Goal: Transaction & Acquisition: Purchase product/service

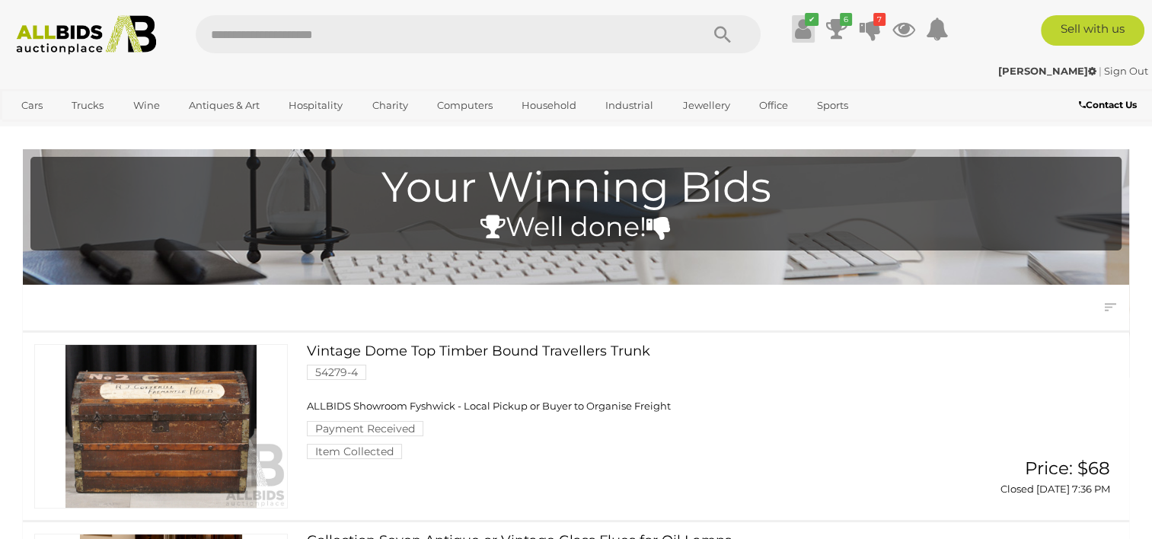
click at [802, 27] on icon at bounding box center [803, 28] width 16 height 27
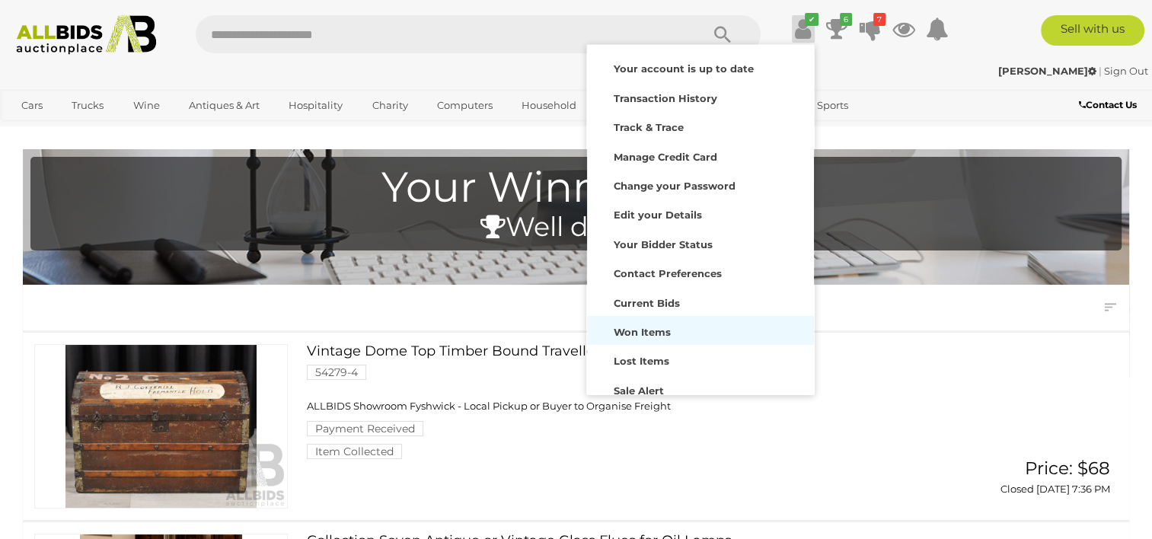
click at [657, 329] on strong "Won Items" at bounding box center [642, 332] width 57 height 12
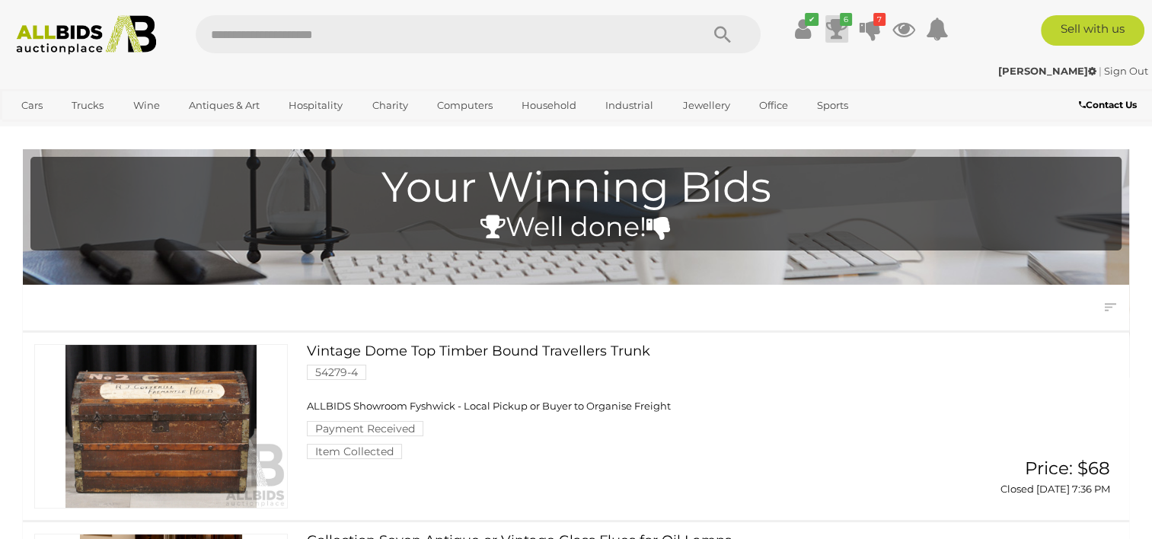
click at [845, 25] on icon "6" at bounding box center [846, 19] width 12 height 13
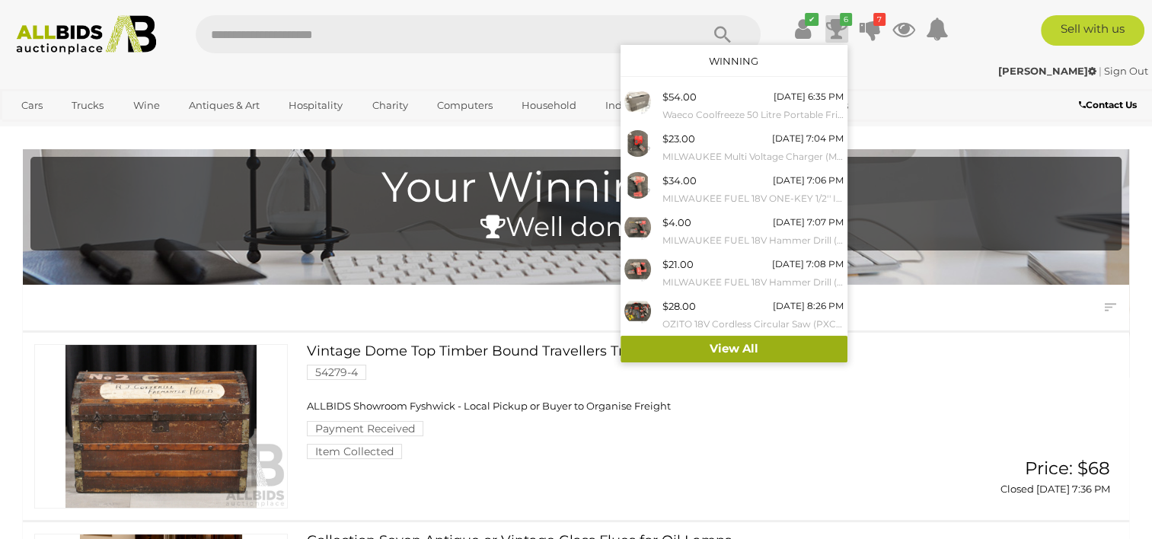
click at [726, 351] on link "View All" at bounding box center [734, 349] width 227 height 27
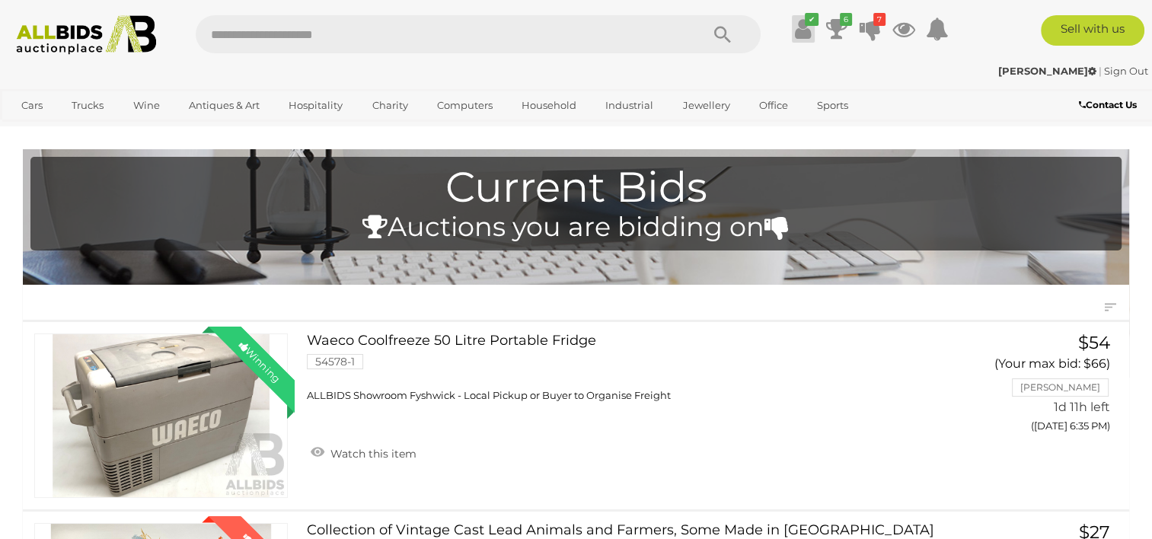
click at [810, 29] on link "✔" at bounding box center [803, 28] width 23 height 27
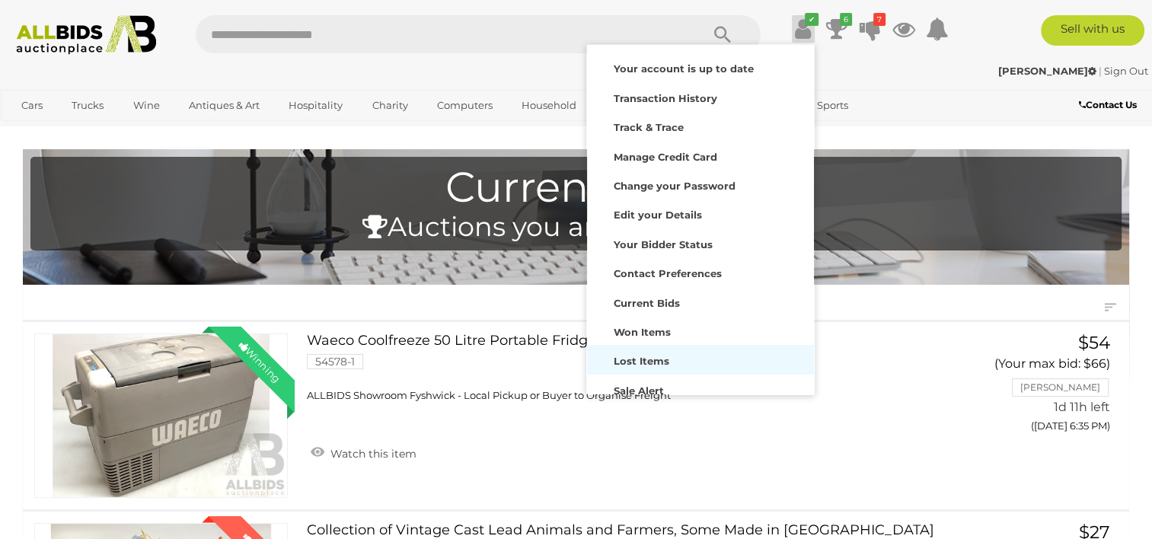
click at [643, 361] on strong "Lost Items" at bounding box center [642, 361] width 56 height 12
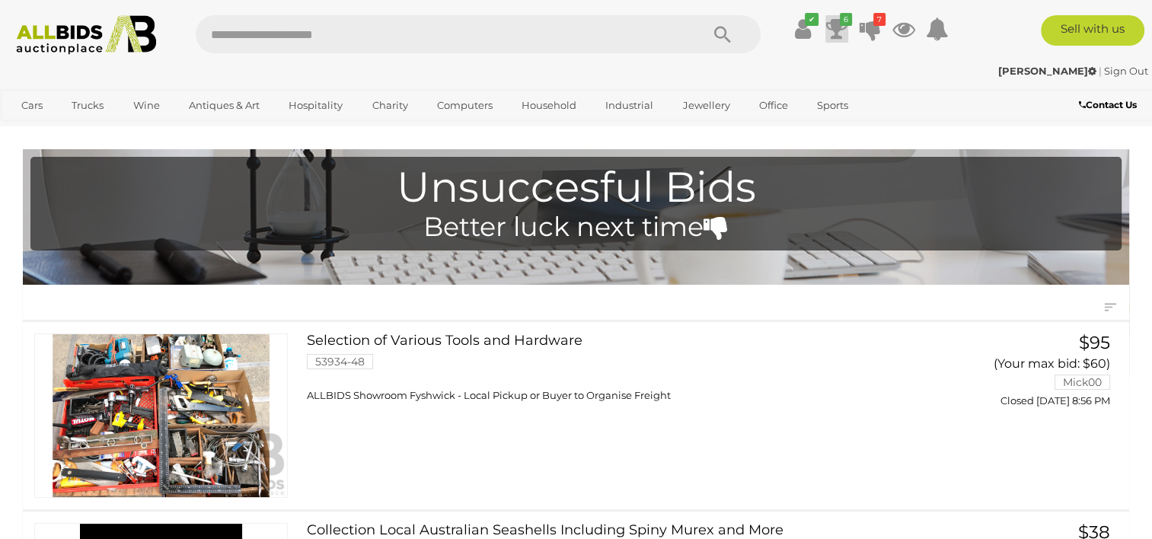
click at [836, 30] on icon at bounding box center [836, 28] width 21 height 27
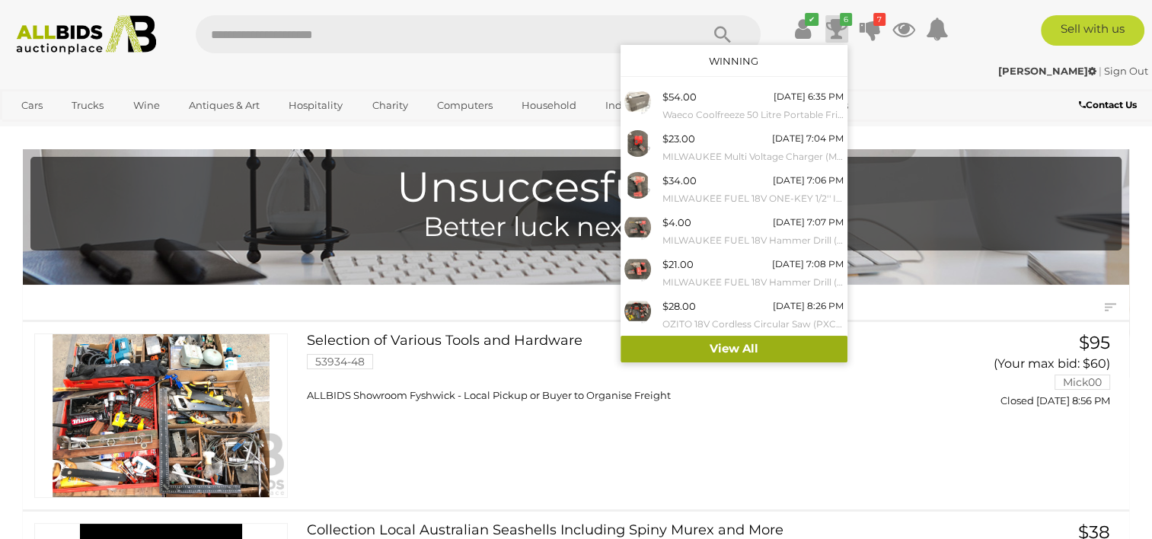
click at [715, 347] on link "View All" at bounding box center [734, 349] width 227 height 27
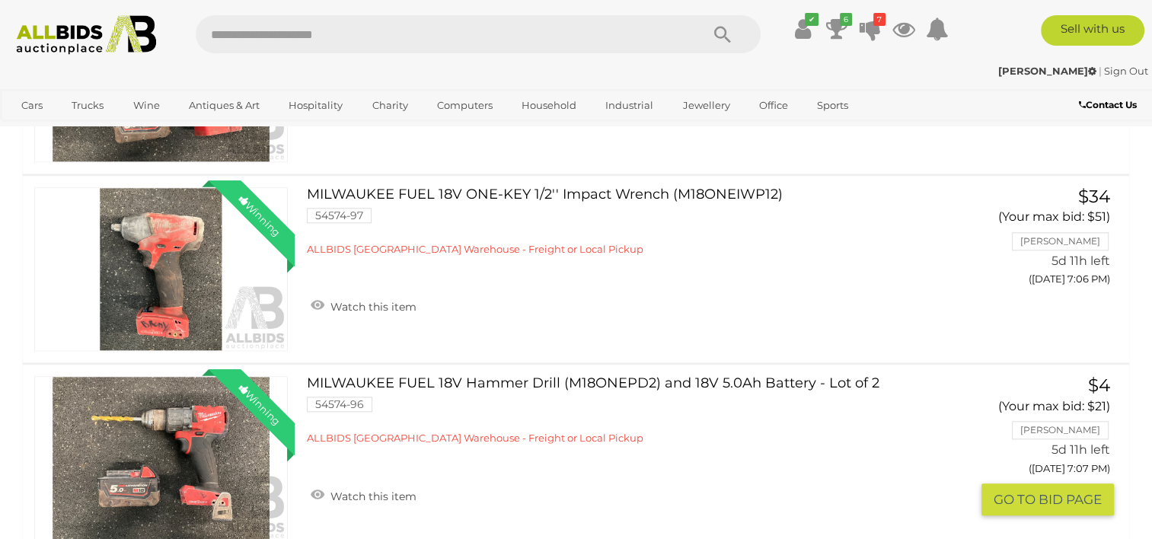
scroll to position [1447, 0]
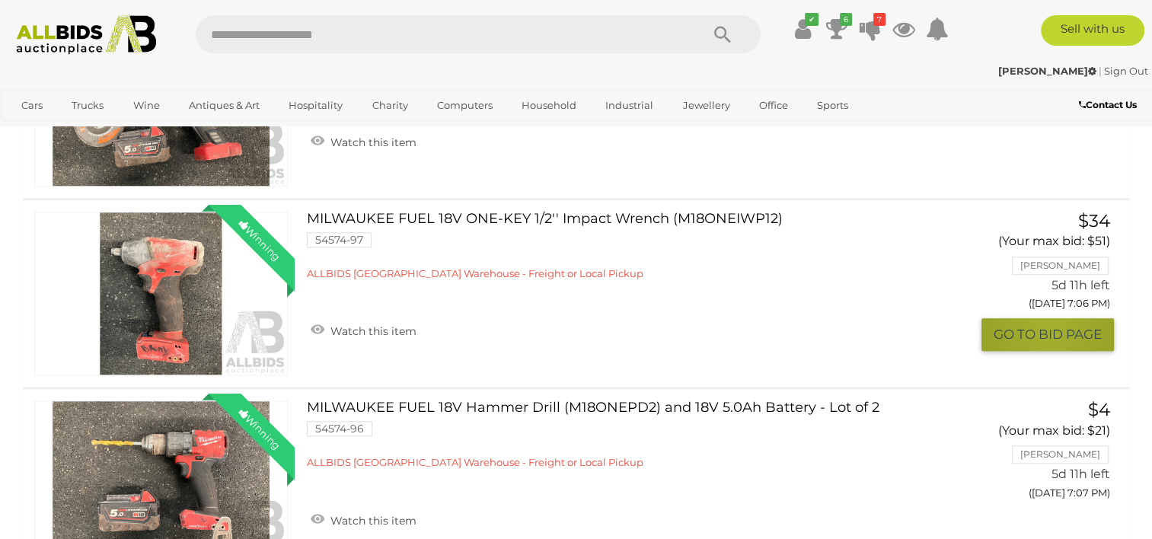
click at [1047, 323] on button "GO TO BID PAGE" at bounding box center [1048, 334] width 133 height 33
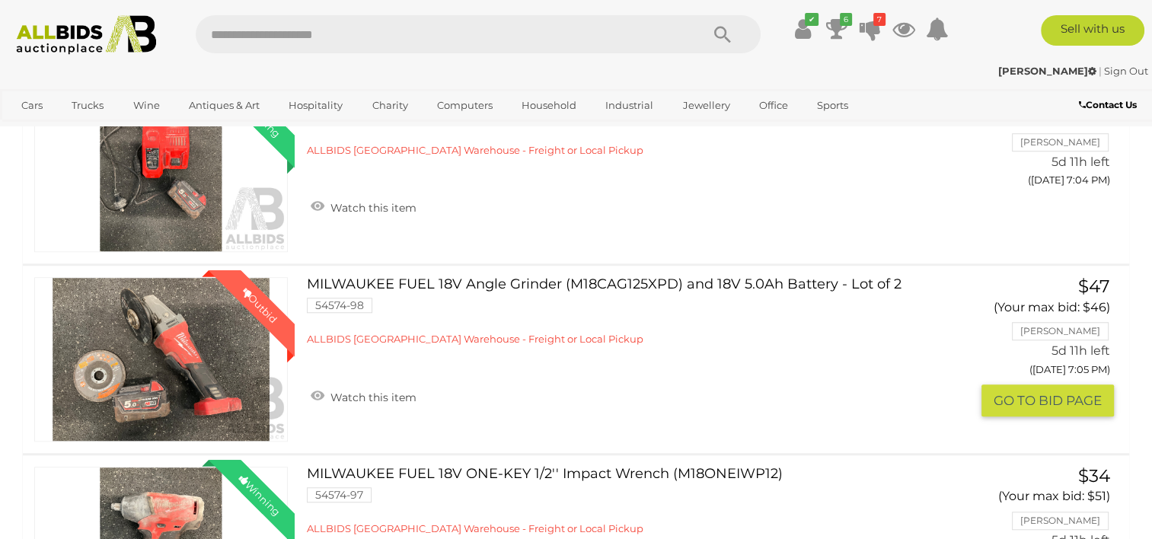
scroll to position [1169, 0]
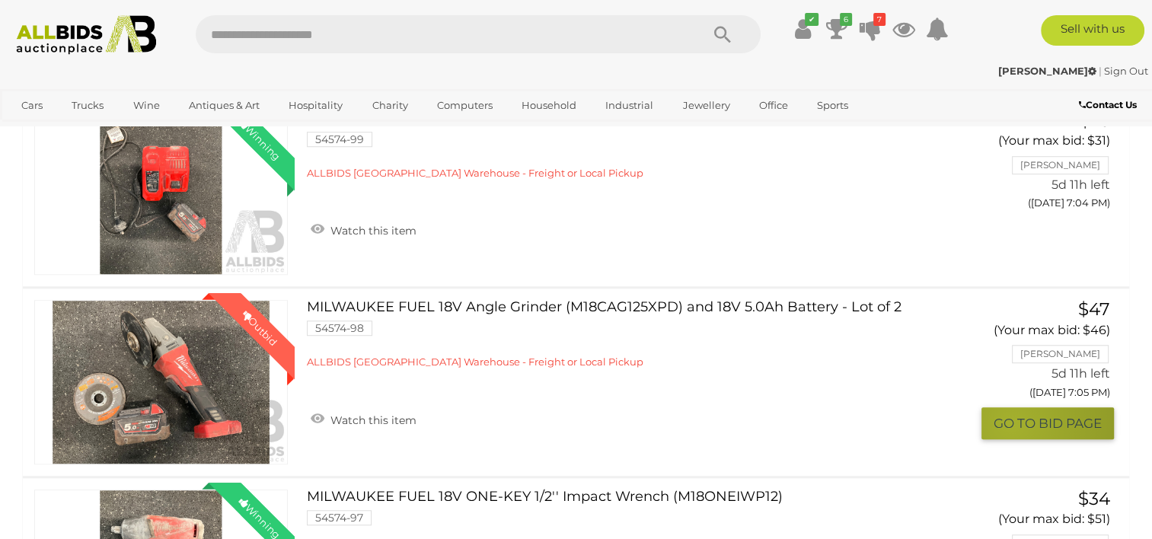
click at [1009, 422] on button "GO TO BID PAGE" at bounding box center [1048, 423] width 133 height 33
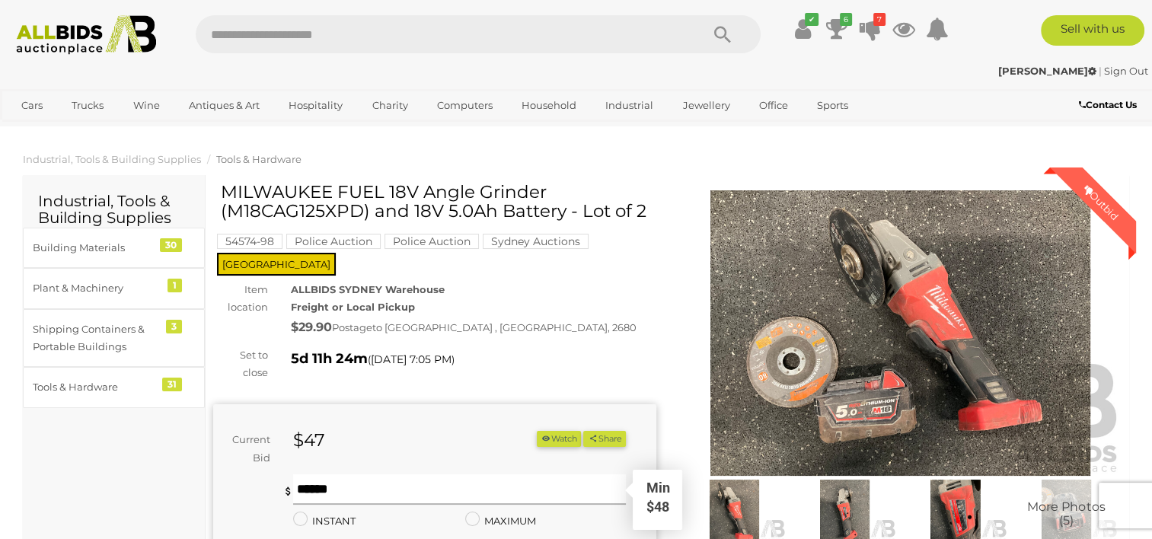
click at [398, 481] on input "text" at bounding box center [459, 490] width 332 height 30
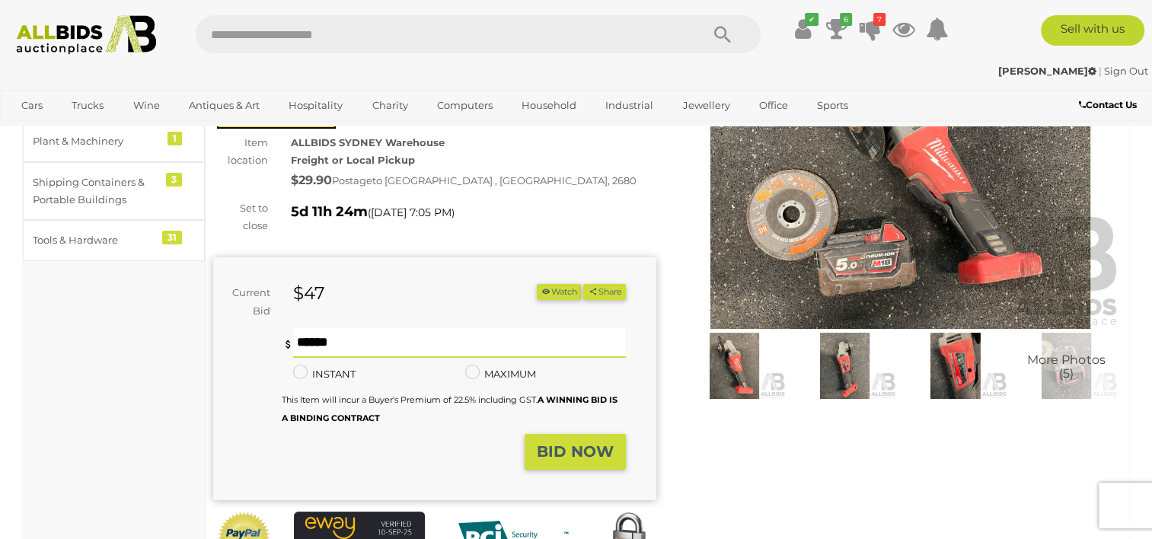
scroll to position [152, 0]
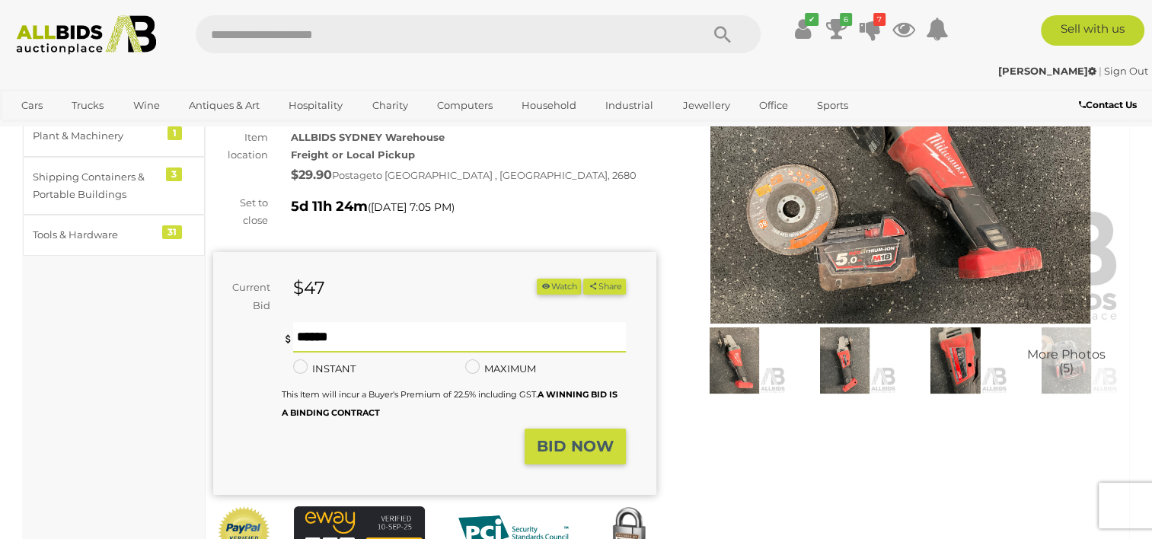
type input "**"
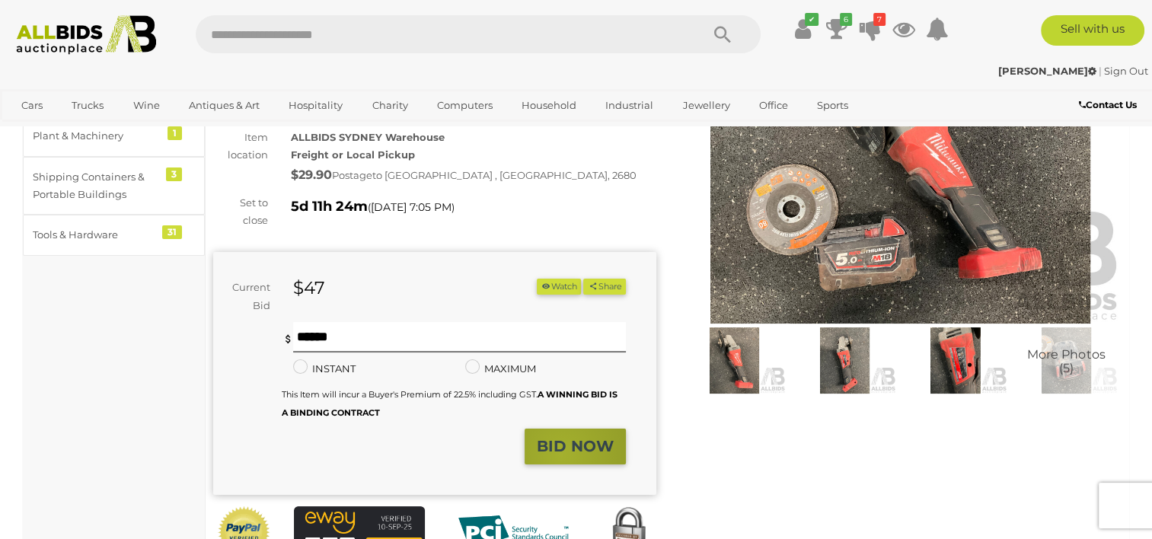
click at [562, 437] on strong "BID NOW" at bounding box center [575, 446] width 77 height 18
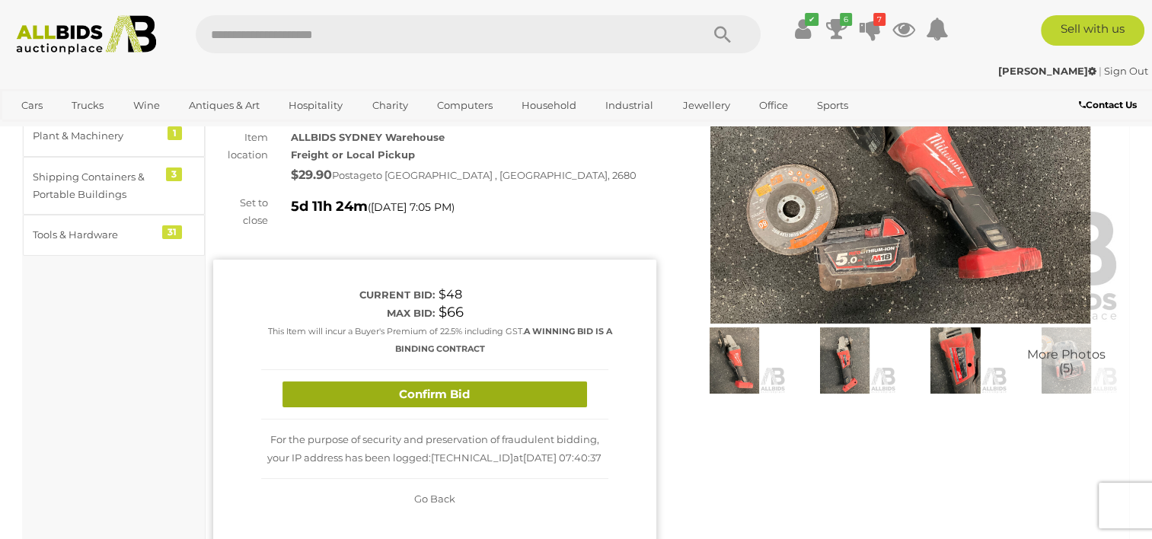
click at [564, 382] on button "Confirm Bid" at bounding box center [435, 395] width 305 height 27
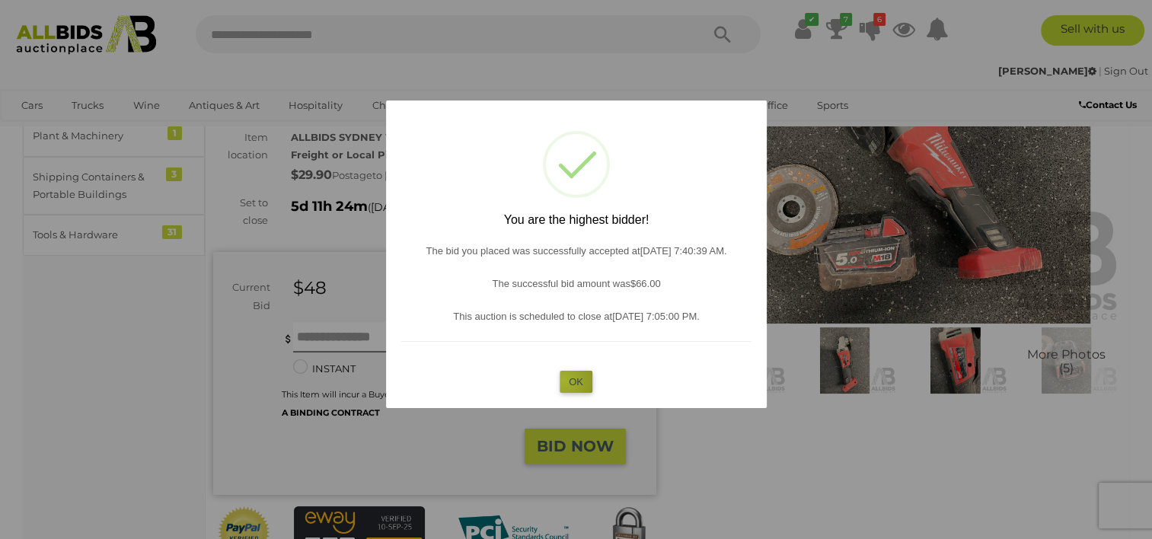
click at [564, 381] on button "OK" at bounding box center [576, 382] width 33 height 22
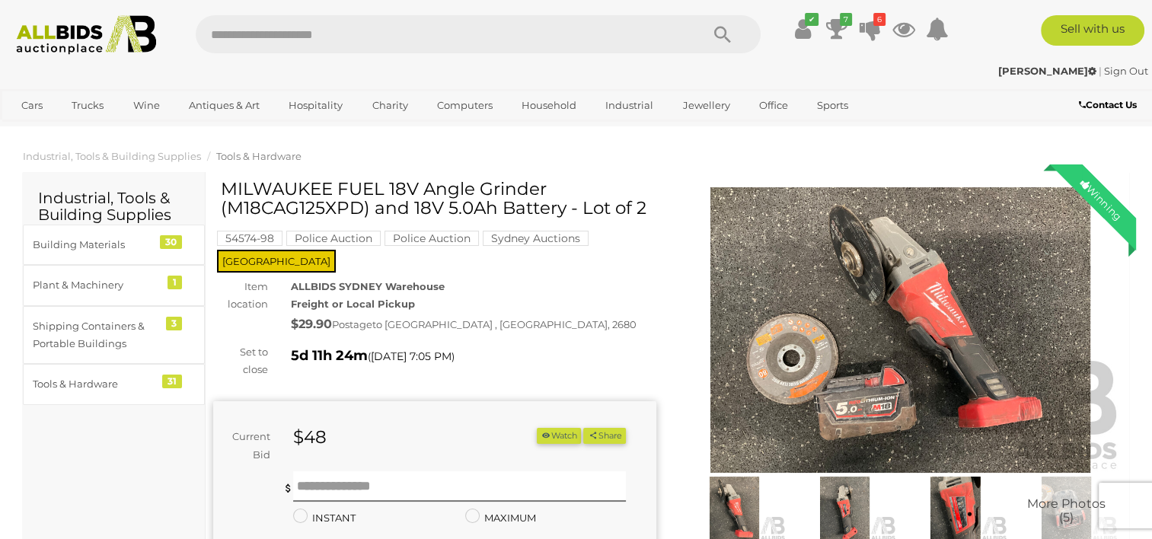
scroll to position [0, 0]
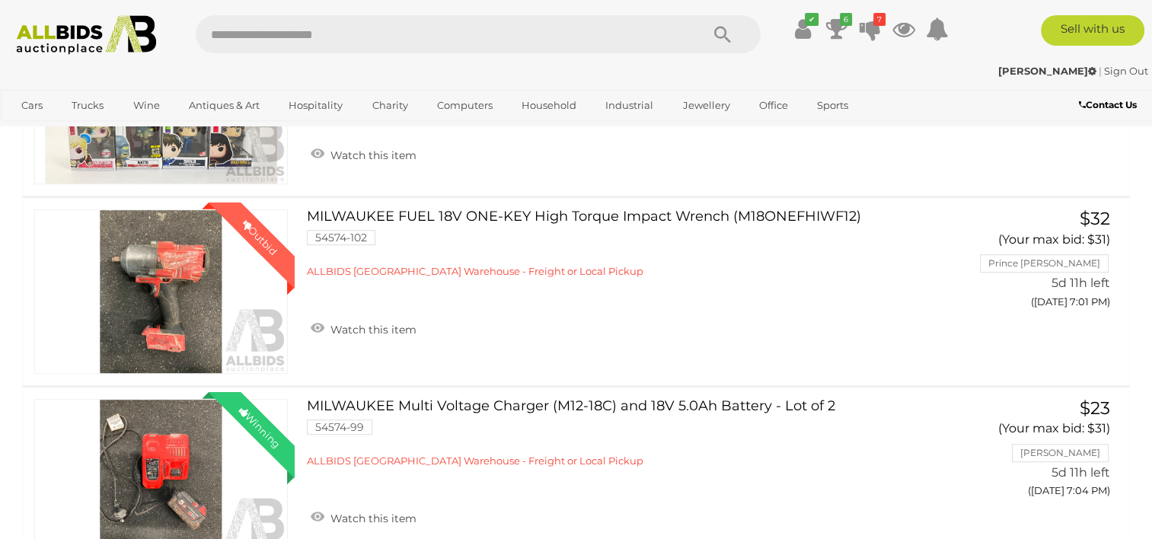
scroll to position [864, 0]
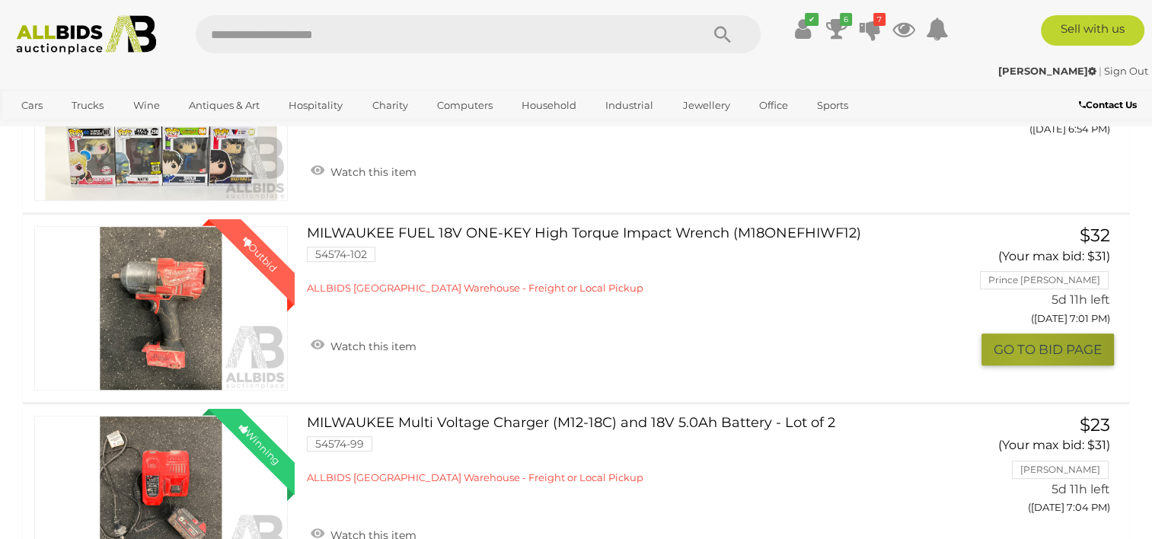
click at [1021, 354] on button "GO TO BID PAGE" at bounding box center [1048, 350] width 133 height 33
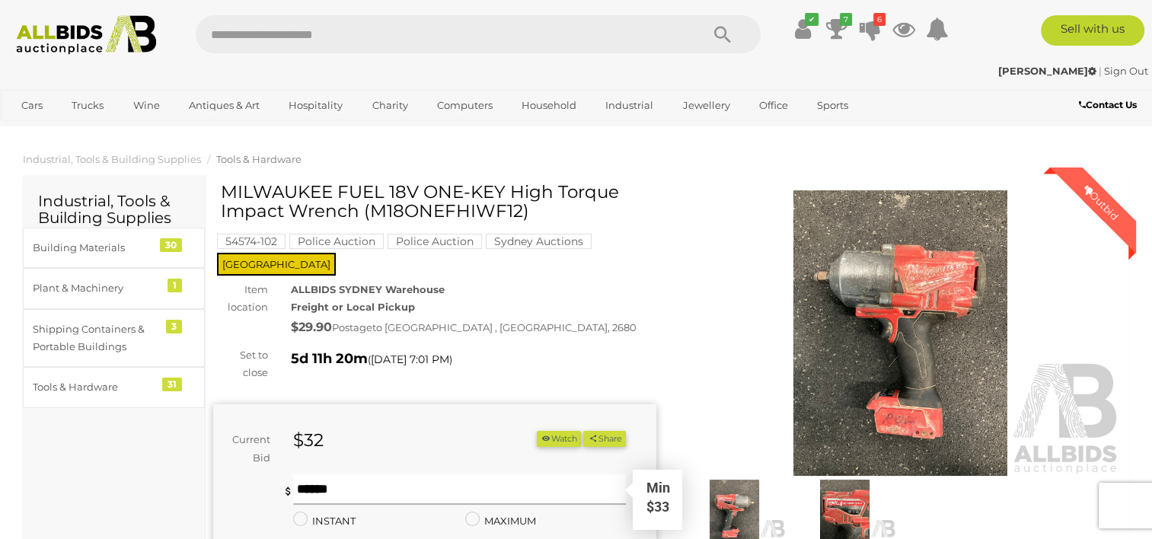
click at [389, 475] on input "text" at bounding box center [459, 490] width 332 height 30
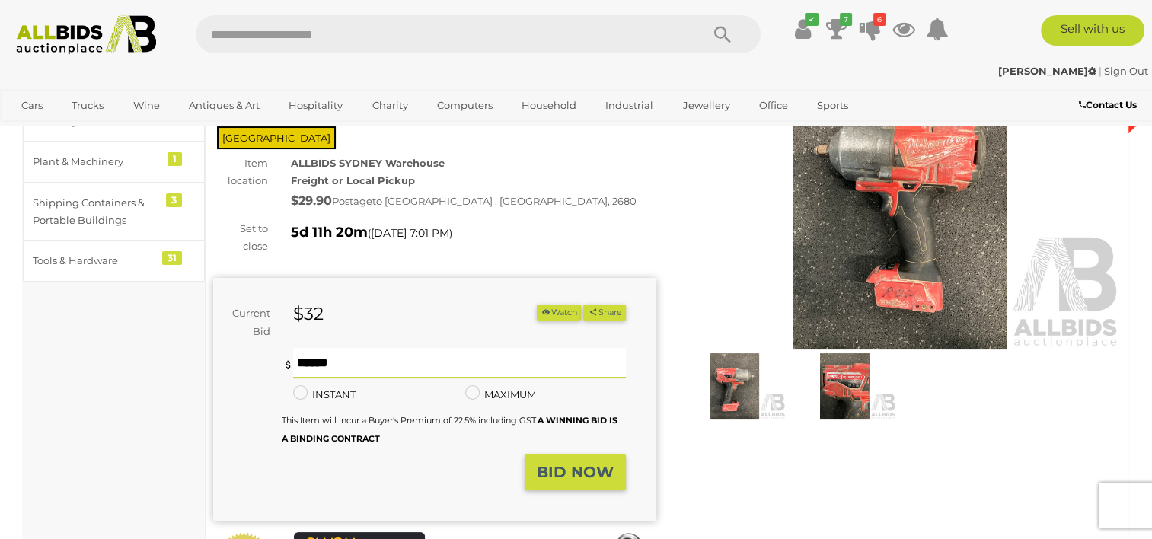
scroll to position [152, 0]
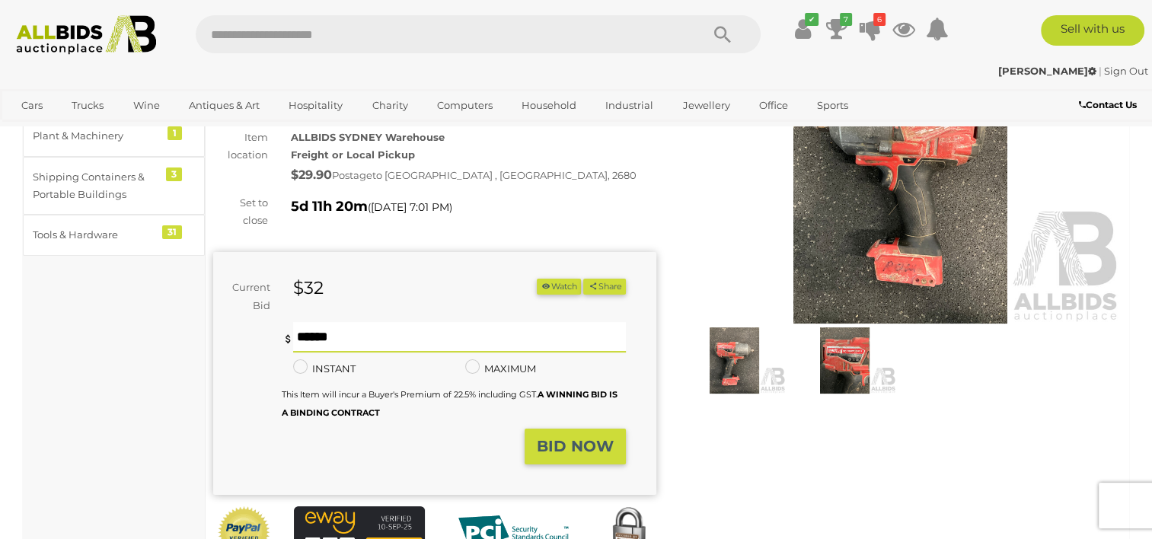
type input "**"
click at [590, 437] on strong "BID NOW" at bounding box center [575, 446] width 77 height 18
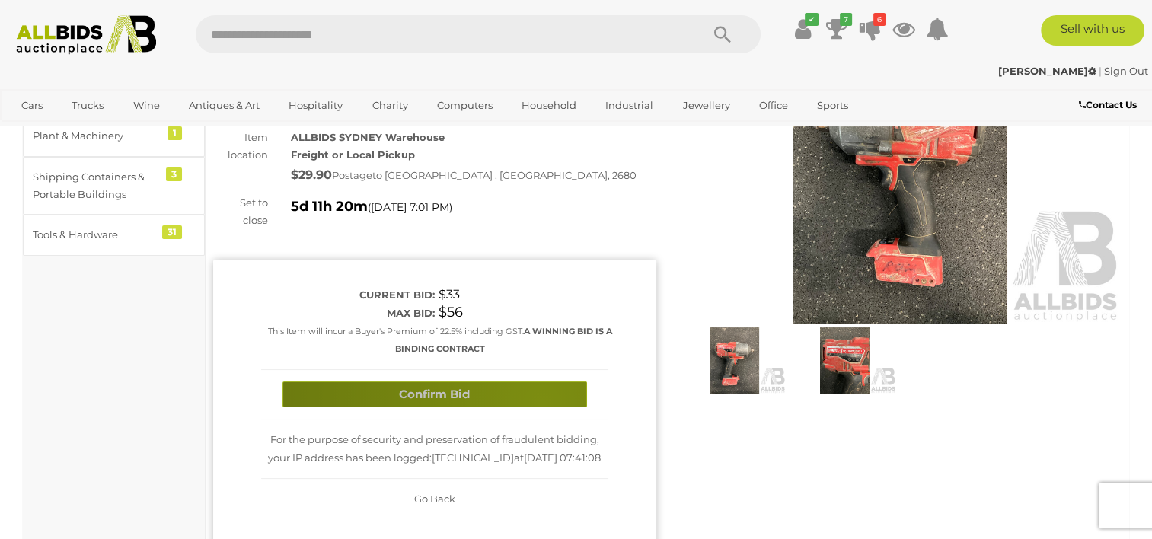
click at [542, 385] on button "Confirm Bid" at bounding box center [435, 395] width 305 height 27
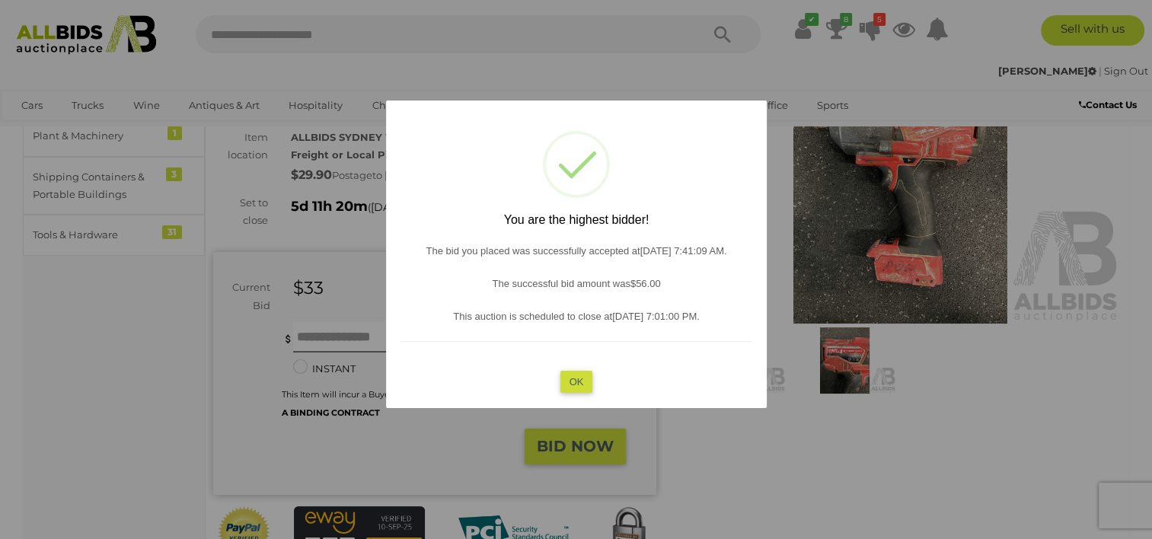
click at [573, 385] on button "OK" at bounding box center [576, 382] width 33 height 22
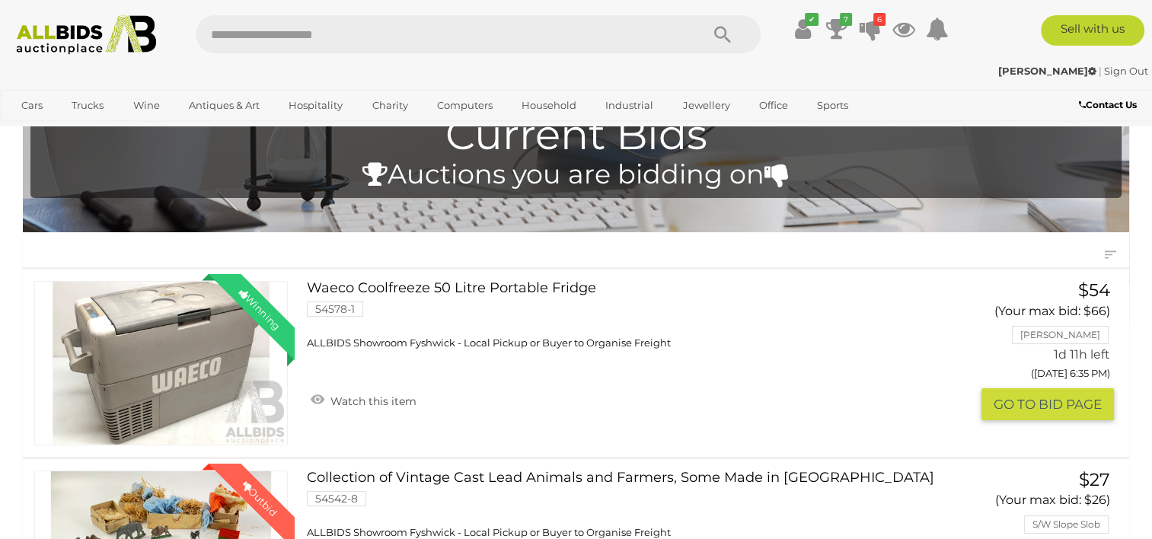
scroll to position [27, 0]
